Goal: Share content

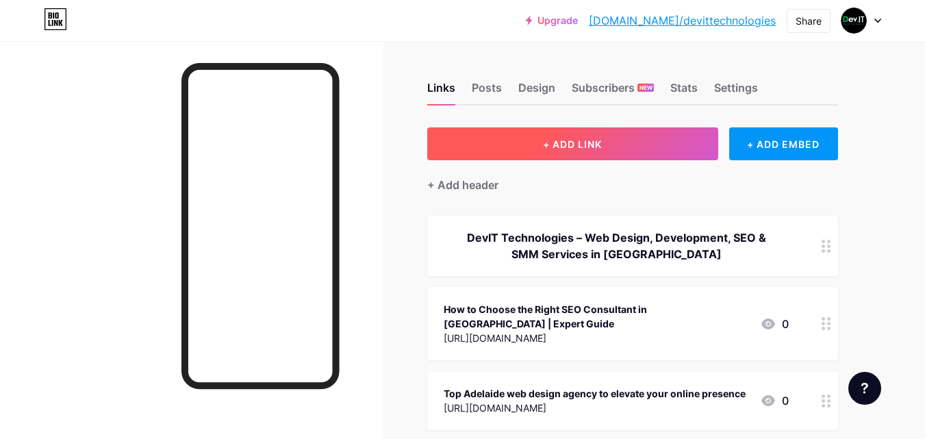
click at [609, 143] on button "+ ADD LINK" at bounding box center [572, 143] width 291 height 33
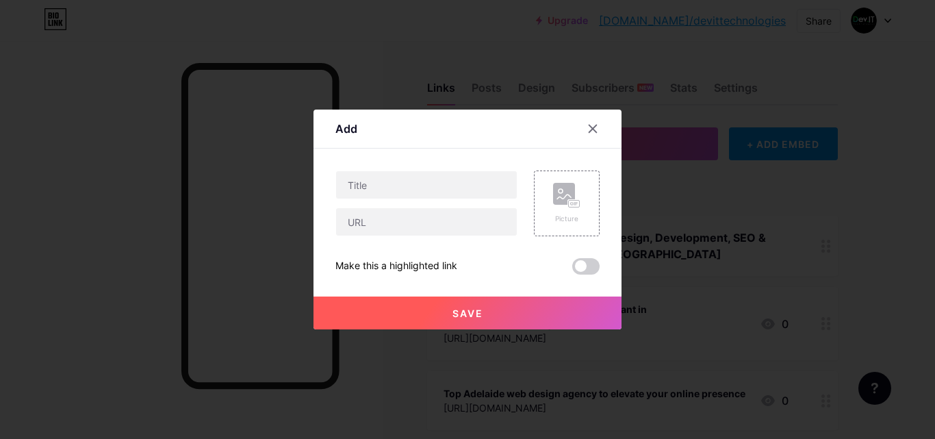
click at [367, 237] on div "Picture Make this a highlighted link Save" at bounding box center [467, 222] width 264 height 104
click at [368, 221] on input "text" at bounding box center [426, 221] width 181 height 27
paste input "[URL][DOMAIN_NAME]"
type input "[URL][DOMAIN_NAME]"
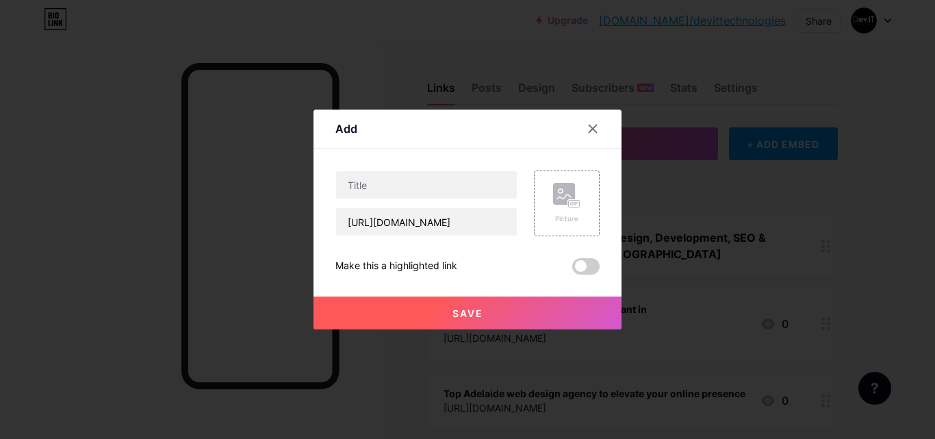
scroll to position [0, 0]
click at [406, 183] on input "text" at bounding box center [426, 184] width 181 height 27
paste input "Reliable Adelaide Web Developer Delivering Results for You"
type input "Reliable Adelaide Web Developer Delivering Results for You"
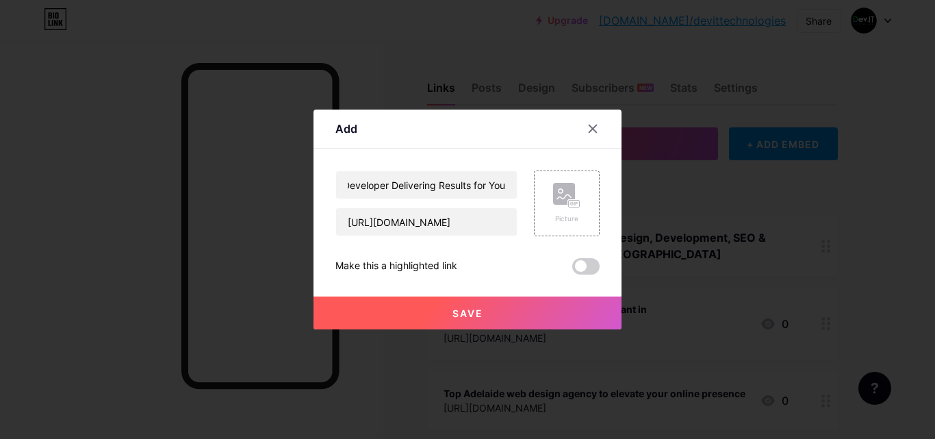
click at [440, 324] on button "Save" at bounding box center [467, 312] width 308 height 33
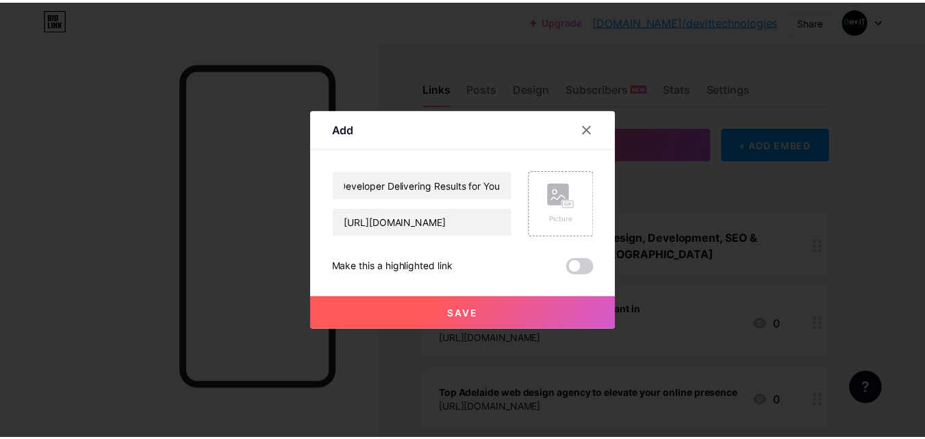
scroll to position [0, 0]
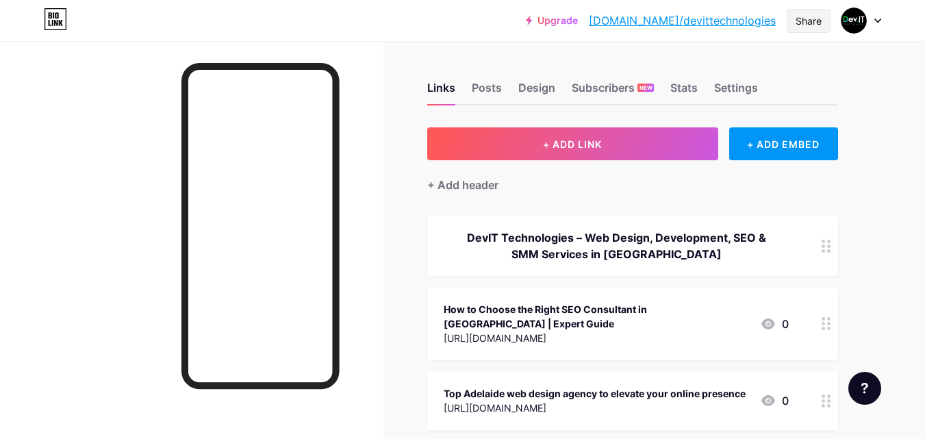
click at [801, 12] on div "Share" at bounding box center [808, 21] width 44 height 24
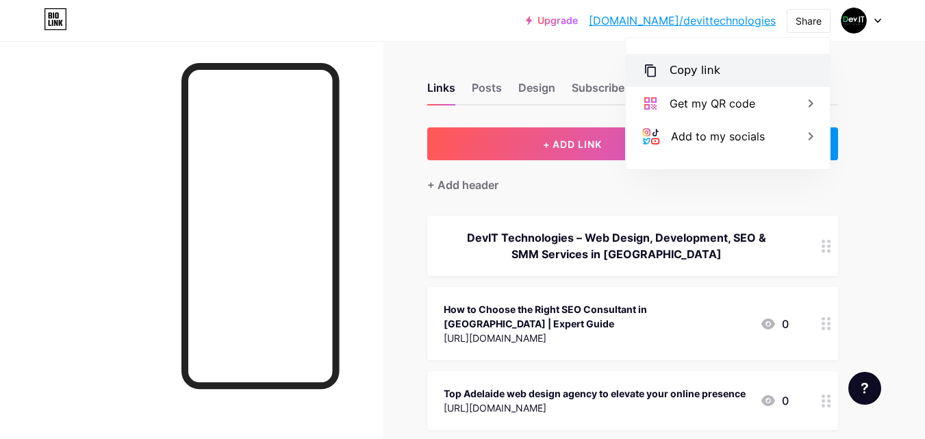
click at [770, 63] on div "Copy link" at bounding box center [728, 70] width 204 height 33
